Goal: Task Accomplishment & Management: Manage account settings

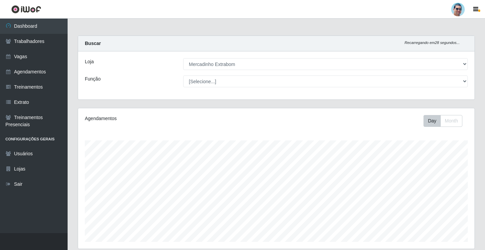
select select "175"
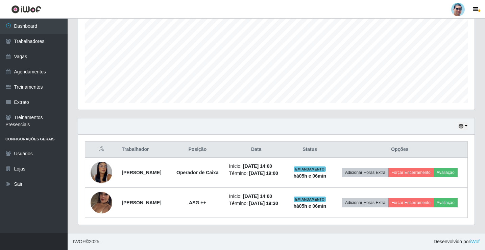
scroll to position [149, 0]
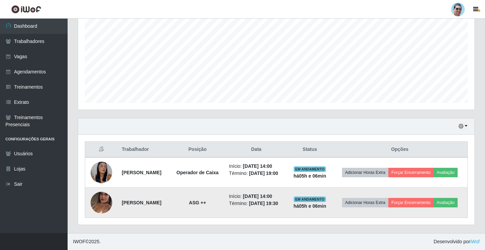
drag, startPoint x: 119, startPoint y: 197, endPoint x: 168, endPoint y: 199, distance: 48.7
click at [168, 199] on td "[PERSON_NAME]" at bounding box center [144, 203] width 52 height 30
copy strong "[PERSON_NAME]"
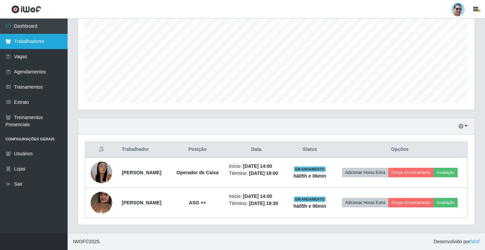
click at [40, 41] on link "Trabalhadores" at bounding box center [34, 41] width 68 height 15
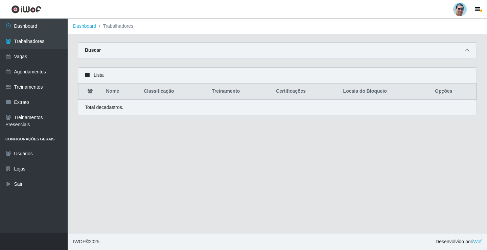
click at [466, 52] on icon at bounding box center [467, 50] width 5 height 5
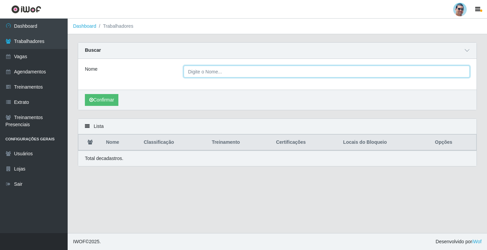
click at [243, 72] on input "Nome" at bounding box center [327, 72] width 286 height 12
paste input "[PERSON_NAME]"
type input "[PERSON_NAME]"
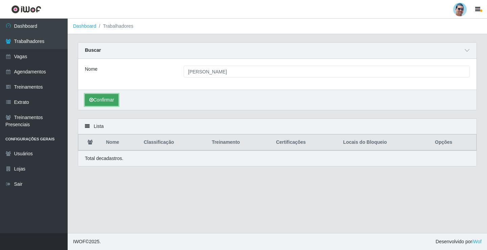
click at [112, 103] on button "Confirmar" at bounding box center [101, 100] width 33 height 12
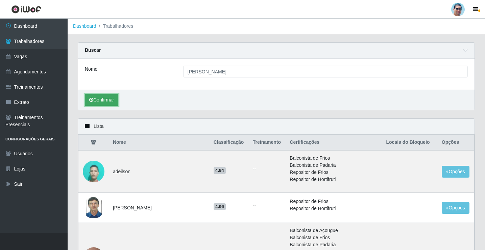
click at [118, 95] on button "Confirmar" at bounding box center [101, 100] width 33 height 12
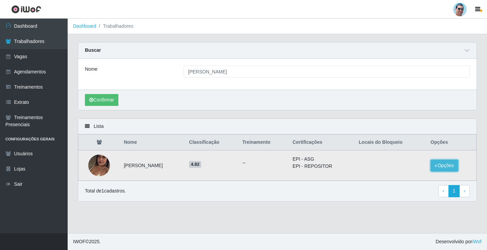
click at [439, 169] on button "Opções" at bounding box center [444, 166] width 28 height 12
click at [418, 171] on button "Bloquear - Loja" at bounding box center [402, 172] width 54 height 14
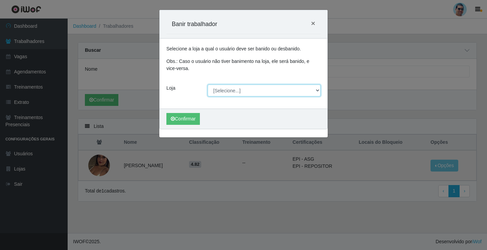
drag, startPoint x: 242, startPoint y: 92, endPoint x: 242, endPoint y: 95, distance: 3.4
click at [242, 92] on select "[Selecione...] Mercadinho Extrabom" at bounding box center [264, 91] width 113 height 12
select select "175"
click at [208, 85] on select "[Selecione...] Mercadinho Extrabom" at bounding box center [264, 91] width 113 height 12
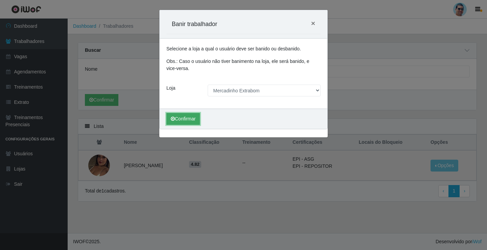
click at [187, 121] on button "Confirmar" at bounding box center [182, 119] width 33 height 12
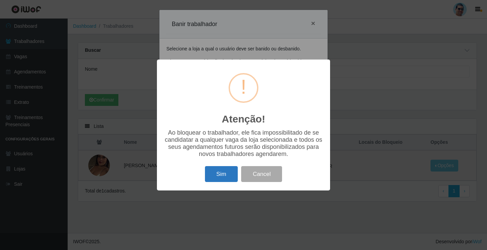
click at [215, 180] on button "Sim" at bounding box center [221, 174] width 33 height 16
